Goal: Information Seeking & Learning: Learn about a topic

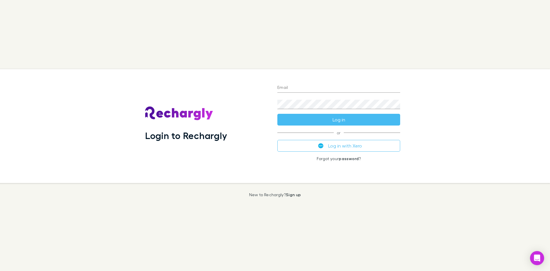
click at [366, 148] on button "Log in with Xero" at bounding box center [338, 146] width 123 height 12
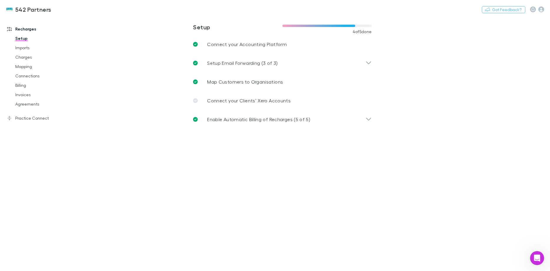
click at [18, 94] on link "Invoices" at bounding box center [44, 94] width 70 height 9
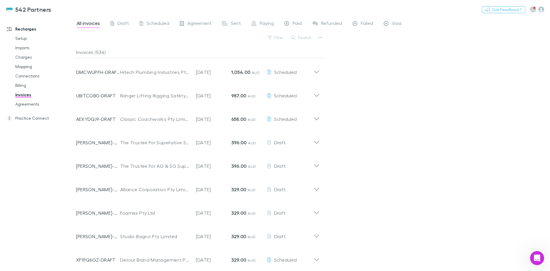
click at [32, 58] on link "Charges" at bounding box center [44, 57] width 70 height 9
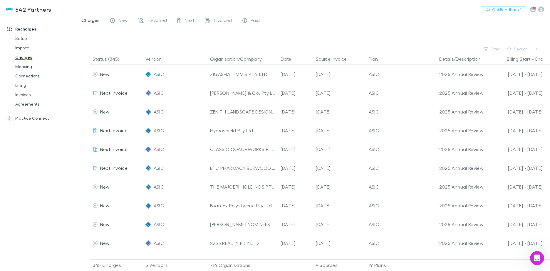
click at [161, 20] on span "Excluded" at bounding box center [157, 21] width 19 height 8
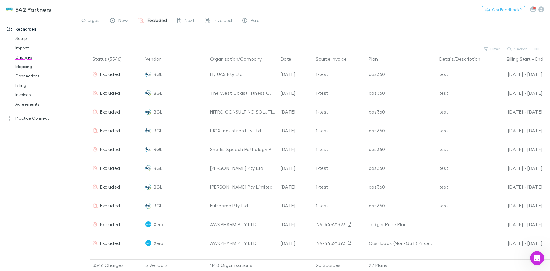
click at [519, 48] on button "Search" at bounding box center [517, 49] width 27 height 7
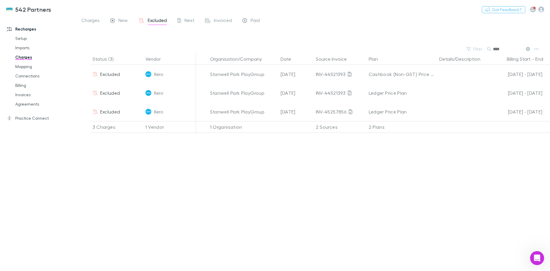
type input "****"
click at [95, 119] on div "Excluded" at bounding box center [107, 111] width 28 height 19
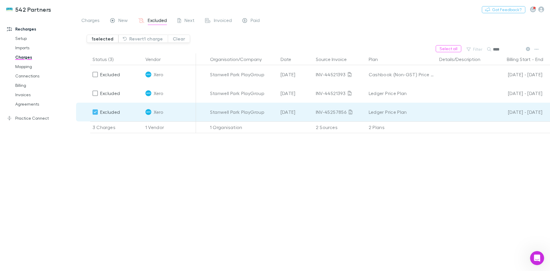
click at [154, 105] on span "Xero" at bounding box center [159, 112] width 10 height 19
click at [156, 112] on span "Xero" at bounding box center [159, 112] width 10 height 19
click at [251, 112] on div "Stanwell Park PlayGroup" at bounding box center [243, 112] width 66 height 19
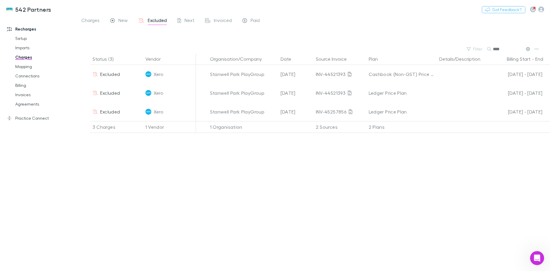
click at [31, 68] on link "Mapping" at bounding box center [44, 66] width 70 height 9
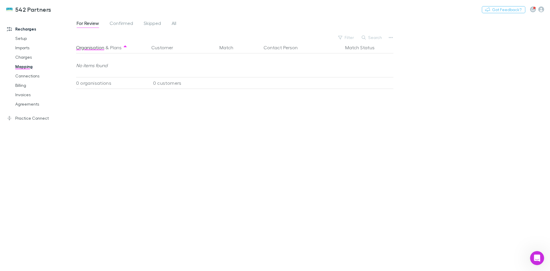
click at [174, 22] on span "All" at bounding box center [174, 24] width 5 height 8
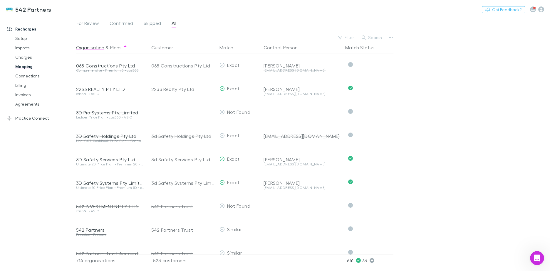
click at [155, 22] on span "Skipped" at bounding box center [152, 24] width 17 height 8
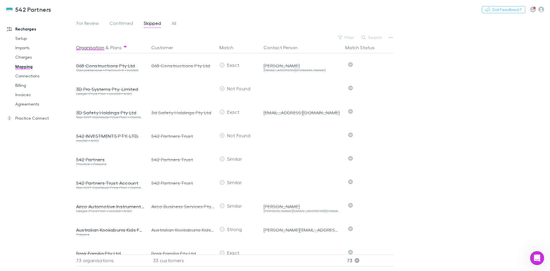
click at [374, 38] on button "Search" at bounding box center [372, 37] width 27 height 7
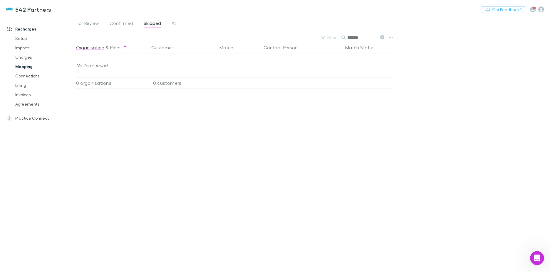
type input "*******"
click at [177, 26] on link "All" at bounding box center [174, 23] width 6 height 9
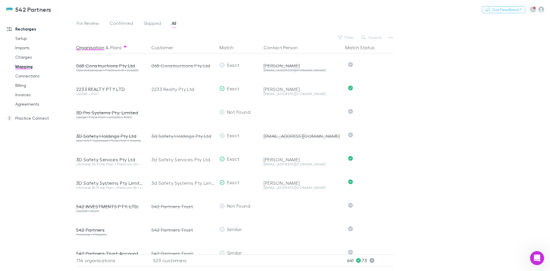
click at [382, 37] on button "Search" at bounding box center [372, 37] width 27 height 7
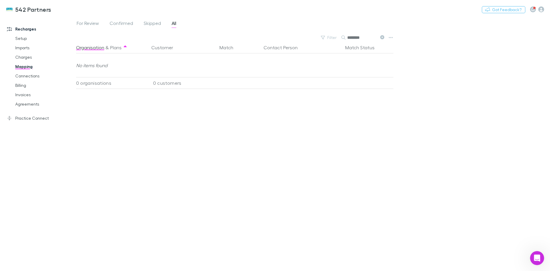
type input "********"
click at [30, 57] on link "Charges" at bounding box center [44, 57] width 70 height 9
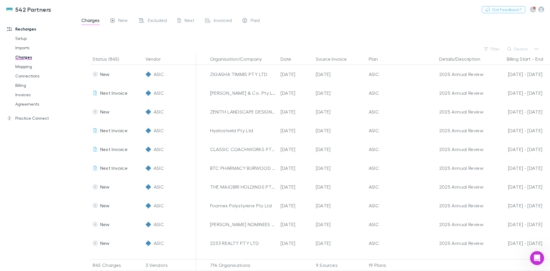
click at [524, 47] on button "Search" at bounding box center [517, 49] width 27 height 7
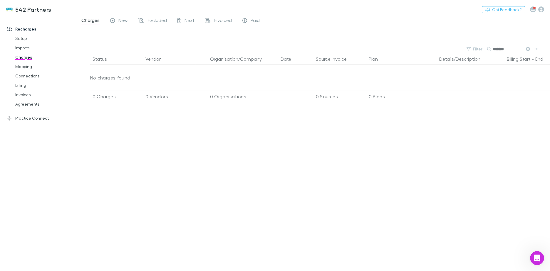
type input "*******"
click at [157, 20] on span "Excluded" at bounding box center [157, 21] width 19 height 8
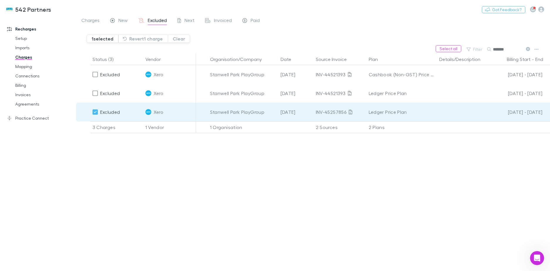
click at [111, 112] on span "Excluded" at bounding box center [110, 112] width 20 height 6
click at [140, 40] on button "Revert 1 charge" at bounding box center [142, 39] width 49 height 8
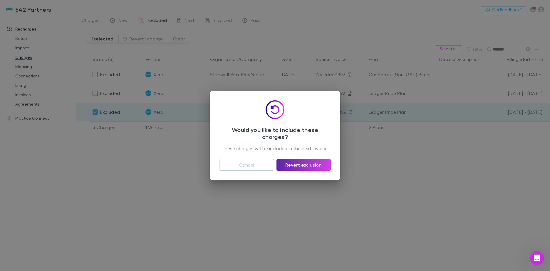
click at [265, 164] on button "Cancel" at bounding box center [246, 165] width 55 height 12
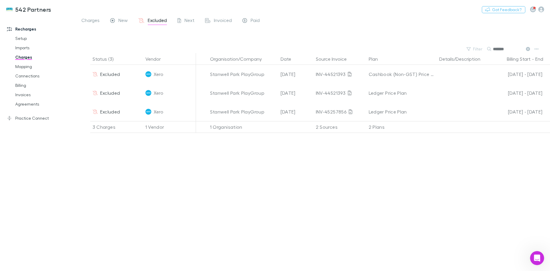
click at [25, 38] on link "Setup" at bounding box center [44, 38] width 70 height 9
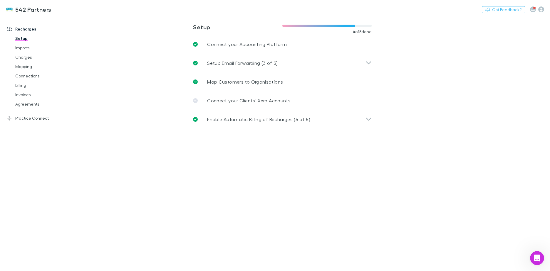
click at [368, 59] on div "Setup Email Forwarding (3 of 3)" at bounding box center [282, 63] width 188 height 19
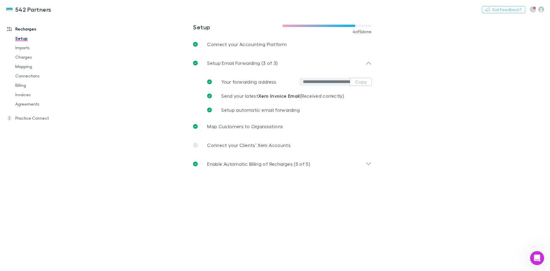
click at [368, 59] on div "Setup Email Forwarding (3 of 3)" at bounding box center [282, 63] width 188 height 19
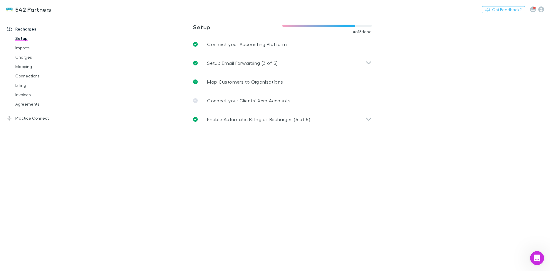
click at [368, 117] on icon at bounding box center [368, 119] width 6 height 7
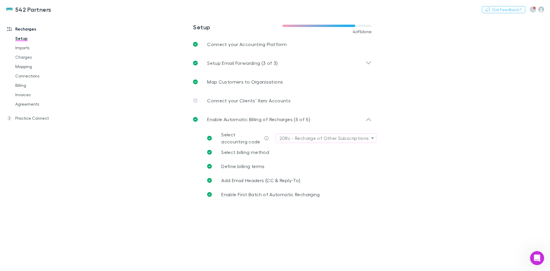
click at [221, 84] on p "Map Customers to Organisations" at bounding box center [245, 81] width 76 height 7
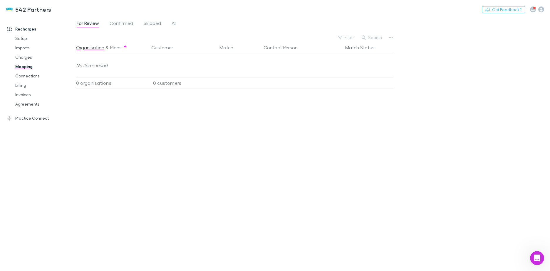
click at [26, 87] on link "Billing" at bounding box center [44, 85] width 70 height 9
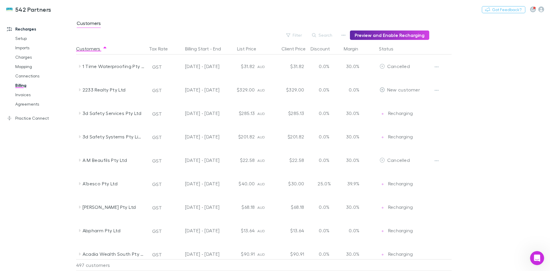
click at [328, 33] on button "Search" at bounding box center [322, 35] width 27 height 7
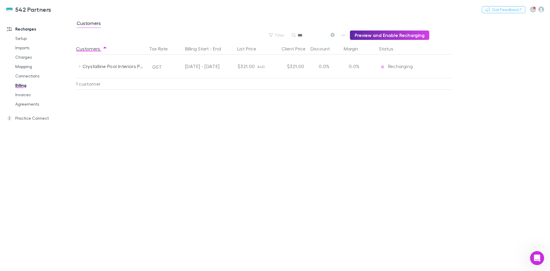
type input "***"
click at [28, 93] on link "Invoices" at bounding box center [44, 94] width 70 height 9
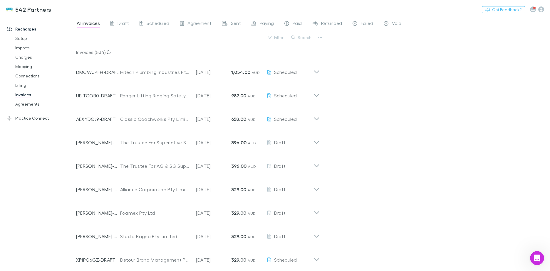
click at [301, 40] on button "Search" at bounding box center [301, 37] width 27 height 7
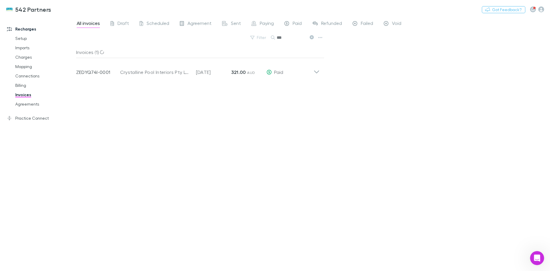
type input "***"
click at [30, 106] on link "Agreements" at bounding box center [44, 104] width 70 height 9
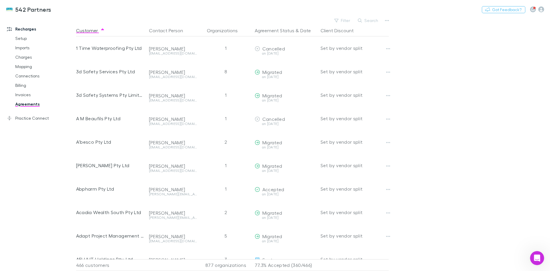
click at [367, 22] on button "Search" at bounding box center [368, 20] width 27 height 7
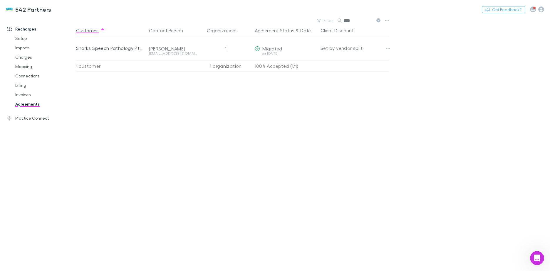
type input "****"
click at [31, 47] on link "Imports" at bounding box center [44, 47] width 70 height 9
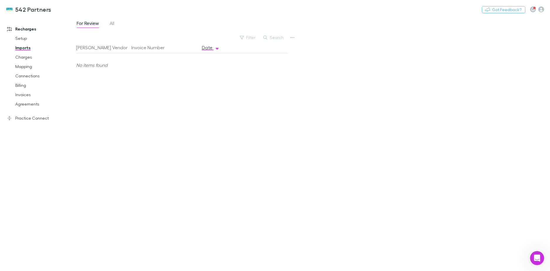
click at [281, 36] on button "Search" at bounding box center [273, 37] width 27 height 7
type input "****"
